Goal: Task Accomplishment & Management: Manage account settings

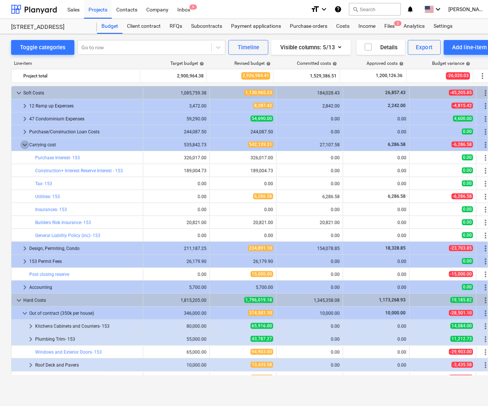
click at [23, 147] on span "keyboard_arrow_down" at bounding box center [24, 144] width 9 height 9
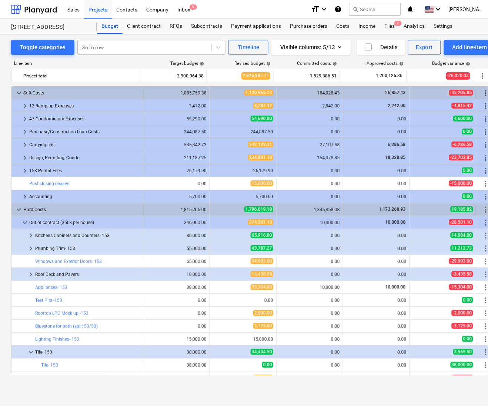
click at [123, 52] on div "Go to row" at bounding box center [145, 47] width 134 height 10
type input "safe"
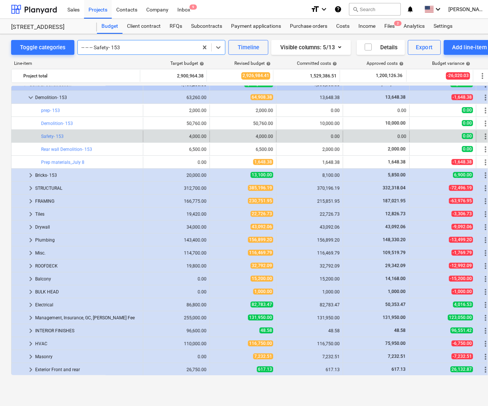
scroll to position [0, 0]
click at [30, 189] on span "keyboard_arrow_right" at bounding box center [30, 188] width 9 height 9
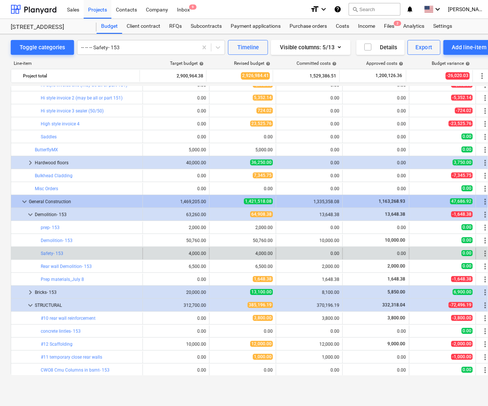
scroll to position [293, 0]
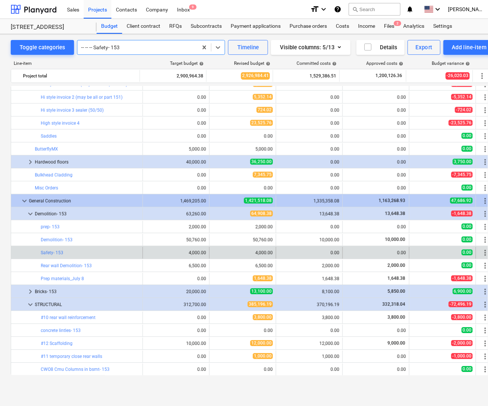
click at [138, 48] on div at bounding box center [137, 47] width 113 height 7
type input "sca"
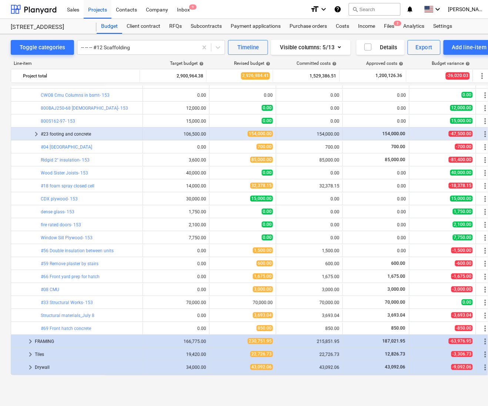
scroll to position [567, 0]
click at [37, 135] on span "keyboard_arrow_right" at bounding box center [36, 134] width 9 height 9
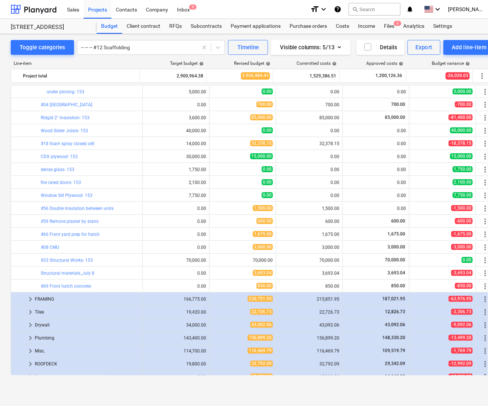
scroll to position [705, 0]
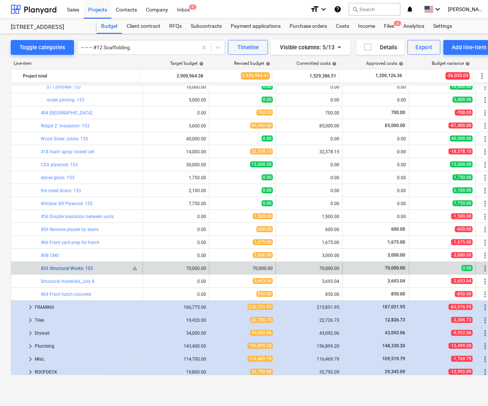
click at [68, 268] on link "#33 Structural Works- 153" at bounding box center [67, 268] width 52 height 5
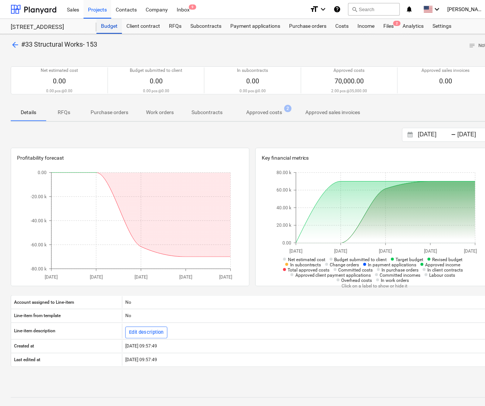
click at [110, 22] on div "Budget" at bounding box center [110, 26] width 26 height 15
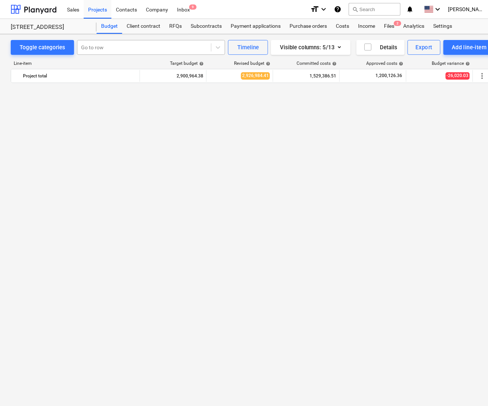
scroll to position [705, 0]
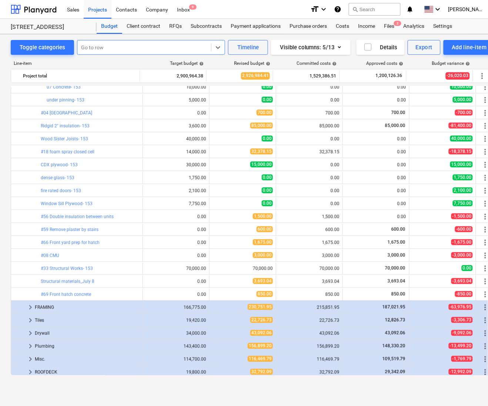
click at [160, 54] on div "Go to row" at bounding box center [151, 47] width 148 height 15
type input "insul"
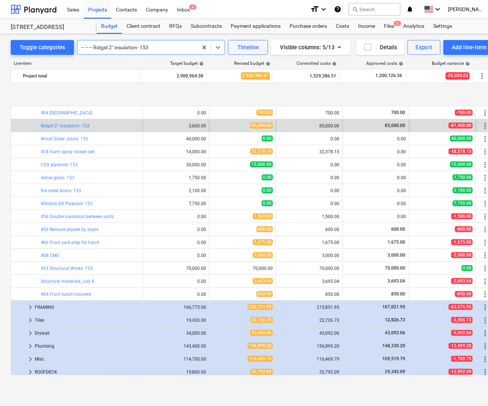
scroll to position [738, 0]
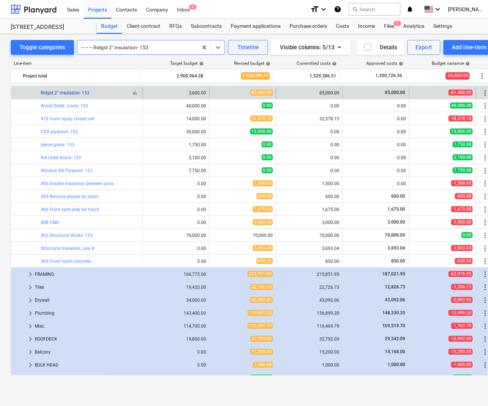
click at [65, 94] on link "Ridgid 2" insulation- 153" at bounding box center [65, 92] width 49 height 5
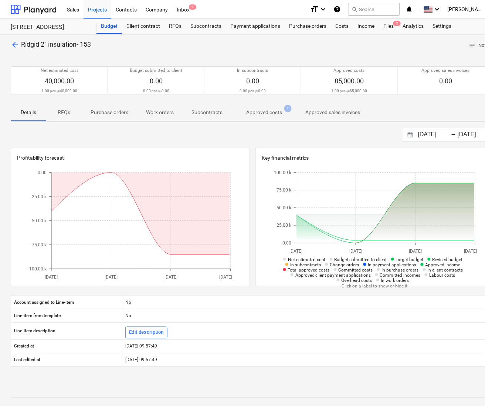
click at [262, 110] on p "Approved costs" at bounding box center [264, 112] width 36 height 8
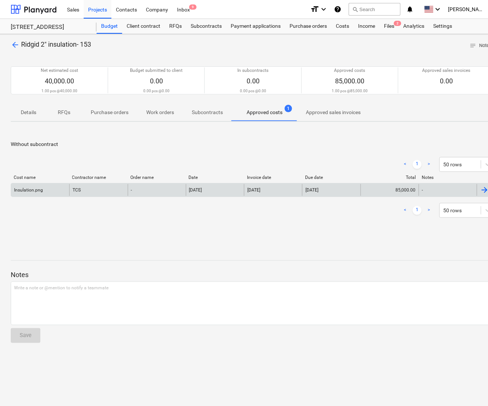
click at [83, 194] on div "TCS" at bounding box center [98, 190] width 58 height 12
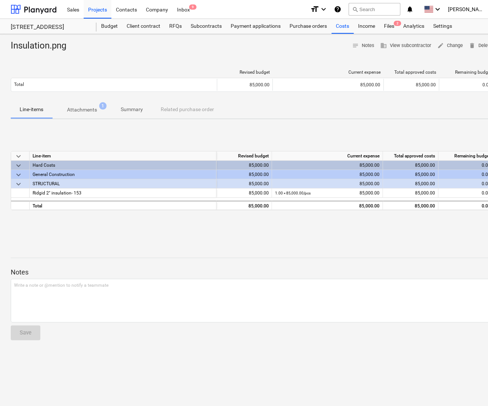
click at [87, 108] on p "Attachments" at bounding box center [82, 110] width 30 height 8
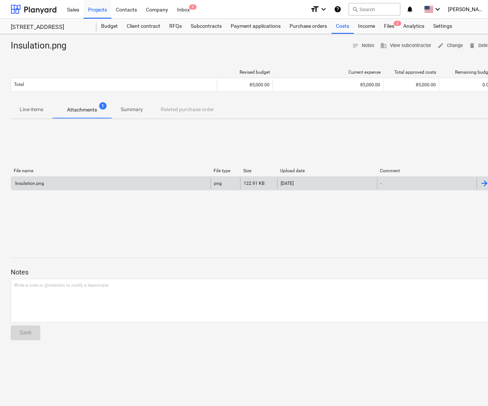
click at [93, 184] on div "Insulation.png" at bounding box center [110, 183] width 199 height 12
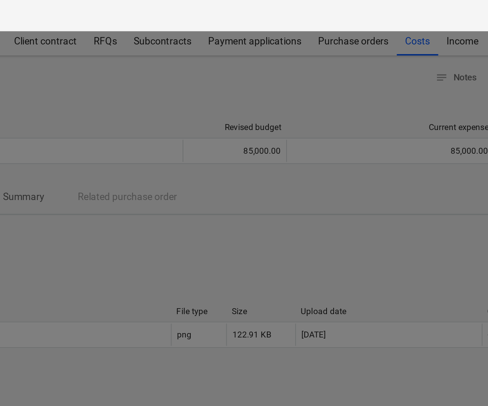
scroll to position [0, 0]
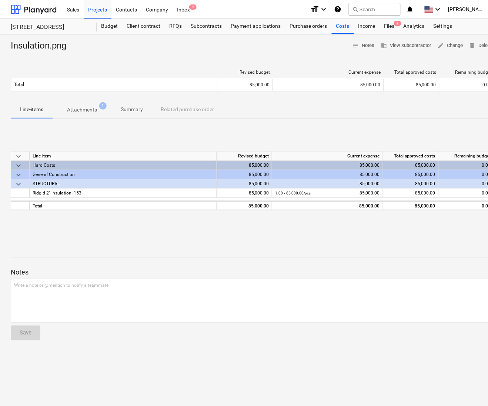
click at [34, 110] on p "Line-items" at bounding box center [32, 109] width 24 height 8
click at [86, 111] on p "Attachments" at bounding box center [82, 110] width 30 height 8
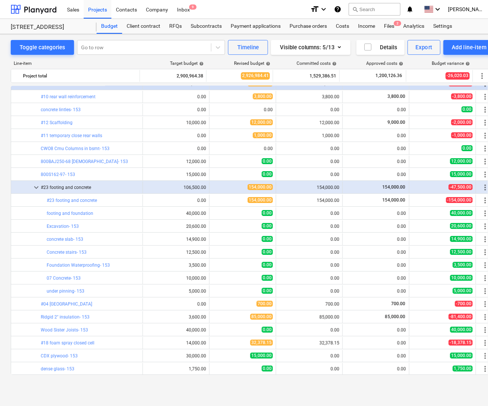
scroll to position [485, 0]
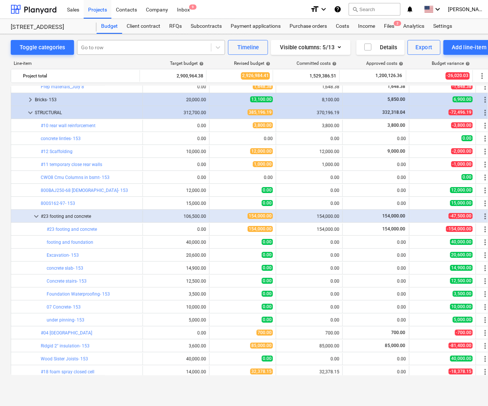
click at [117, 50] on div at bounding box center [144, 47] width 126 height 7
type input "[MEDICAL_DATA]"
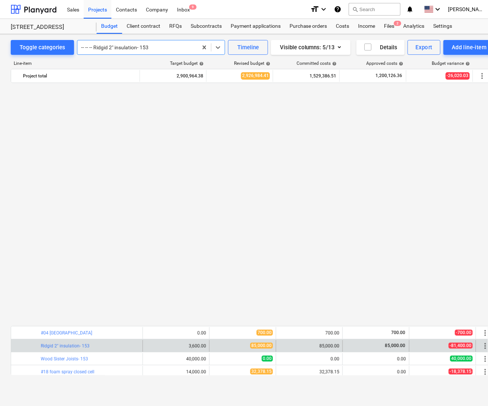
scroll to position [738, 0]
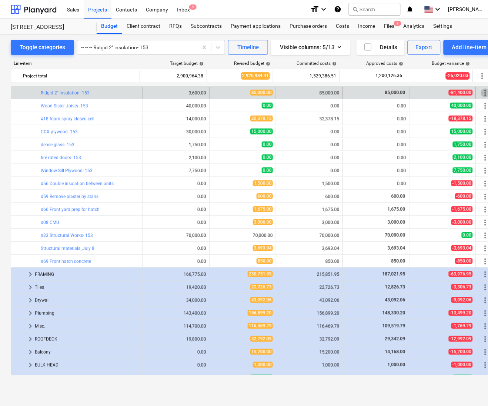
click at [481, 93] on span "more_vert" at bounding box center [485, 92] width 9 height 9
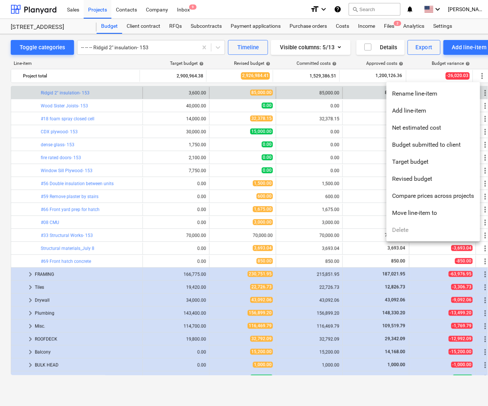
click at [411, 98] on li "Rename line-item" at bounding box center [433, 93] width 94 height 17
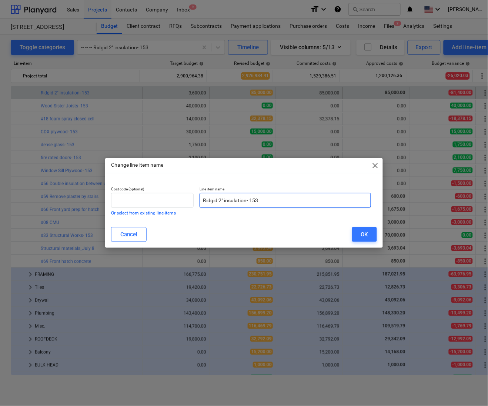
click at [277, 199] on input "Ridgid 2" insulation- 153" at bounding box center [284, 200] width 171 height 15
type input "Ridgid 2" insulation- 153 COMPLETELY WRONG COMMITTED/APPROVED COSTS"
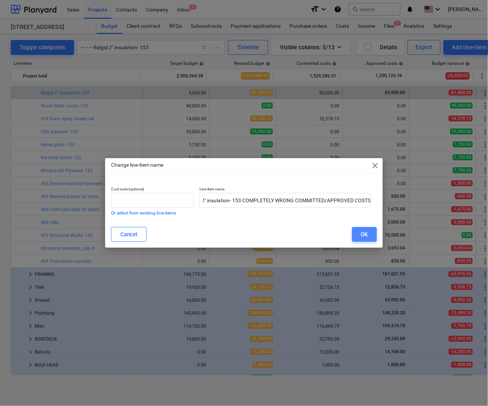
scroll to position [0, 0]
click at [365, 235] on div "OK" at bounding box center [364, 234] width 7 height 10
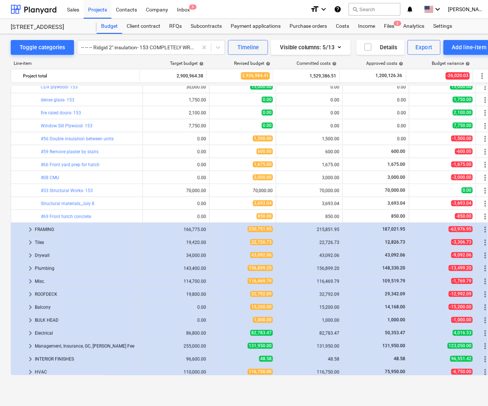
scroll to position [811, 0]
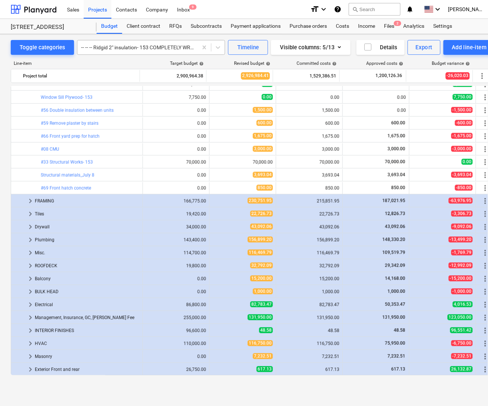
click at [135, 51] on div "-- -- -- Ridgid 2" insulation- 153 COMPLETELY WRONG COMMITTED/APPROVED COSTS" at bounding box center [137, 47] width 120 height 10
